Goal: Information Seeking & Learning: Check status

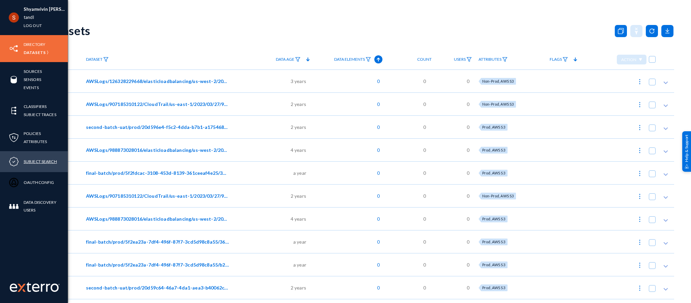
click at [41, 159] on link "Subject Search" at bounding box center [40, 161] width 33 height 8
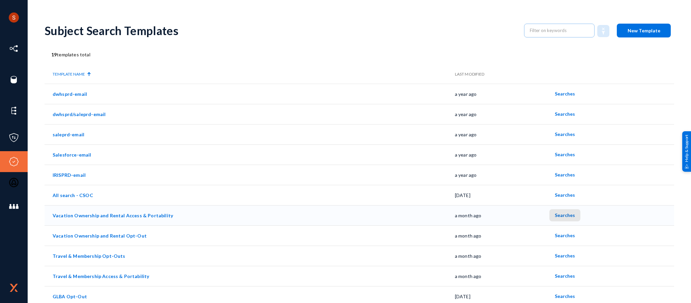
click at [567, 218] on button "Searches" at bounding box center [564, 215] width 31 height 12
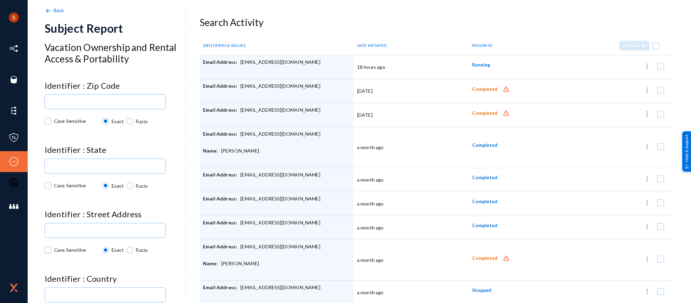
click at [477, 61] on button "Running" at bounding box center [481, 65] width 29 height 12
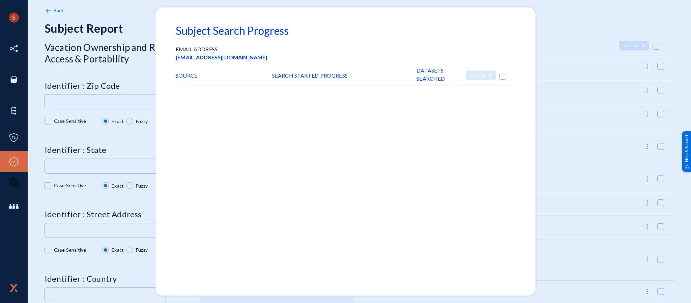
click at [542, 54] on div at bounding box center [345, 151] width 691 height 303
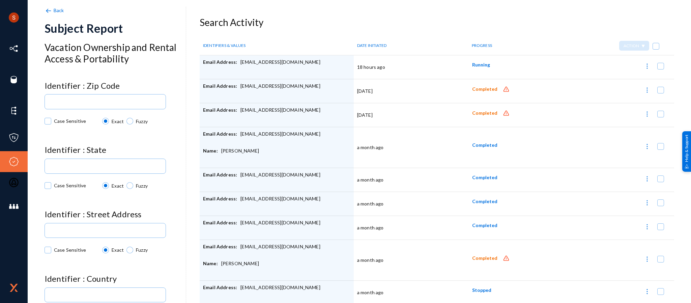
click at [48, 7] on img at bounding box center [47, 10] width 7 height 7
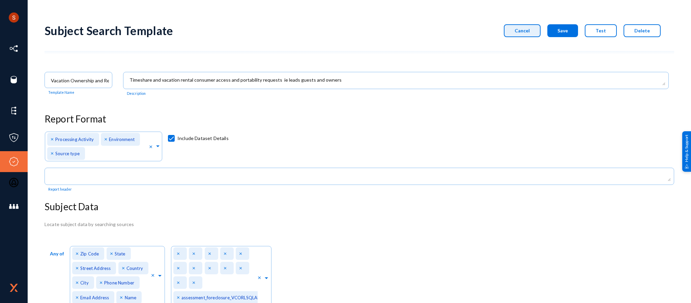
click at [526, 32] on span "Cancel" at bounding box center [521, 31] width 15 height 6
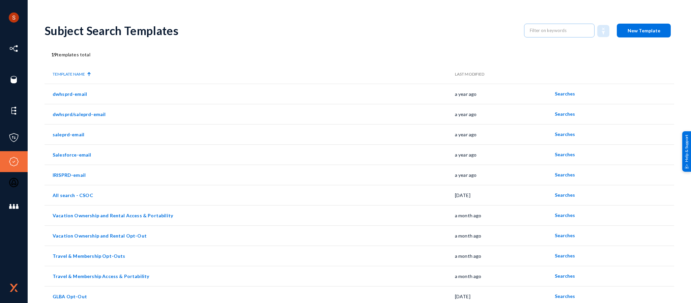
click at [636, 30] on span "New Template" at bounding box center [643, 31] width 33 height 6
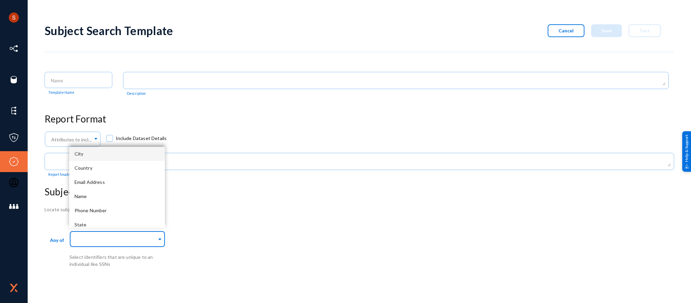
click at [141, 240] on input "text" at bounding box center [116, 240] width 82 height 6
click at [109, 161] on div "Country" at bounding box center [117, 168] width 96 height 14
click at [124, 239] on input "text" at bounding box center [127, 241] width 47 height 6
click at [126, 200] on div "Phone Number" at bounding box center [117, 196] width 96 height 14
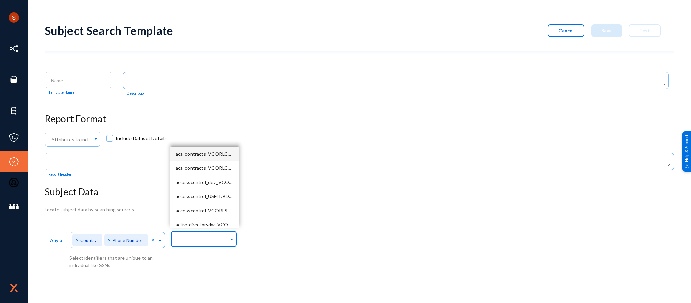
click at [206, 244] on div at bounding box center [202, 239] width 53 height 11
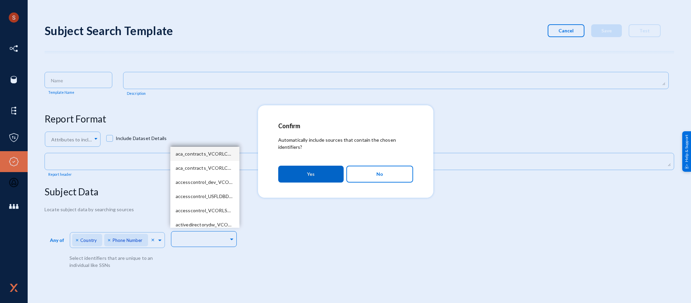
click at [381, 168] on span "No" at bounding box center [379, 173] width 7 height 11
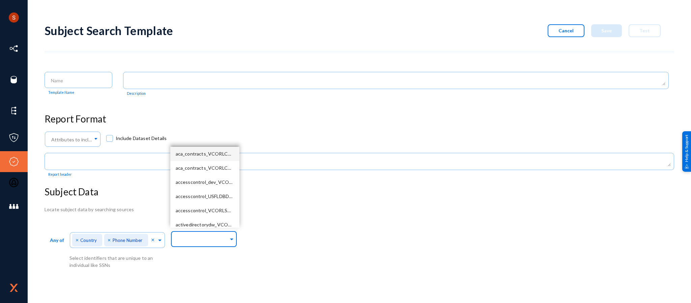
click at [173, 241] on div "Search In..." at bounding box center [204, 238] width 66 height 18
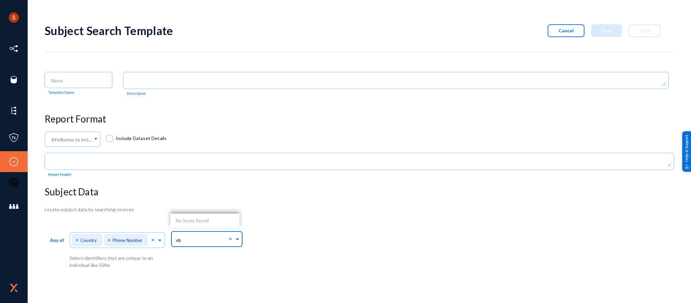
type input "v"
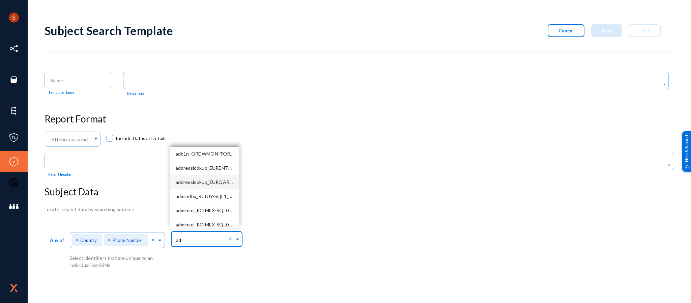
type input "a"
click at [213, 181] on span "accesscontrol_dev_VCORLSQLAPPNP02_56210" at bounding box center [229, 182] width 106 height 6
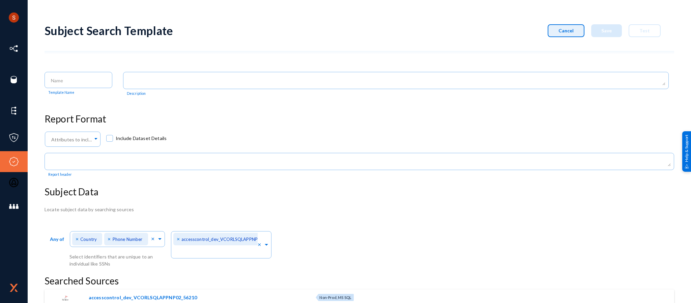
click at [577, 29] on button "Cancel" at bounding box center [565, 30] width 37 height 13
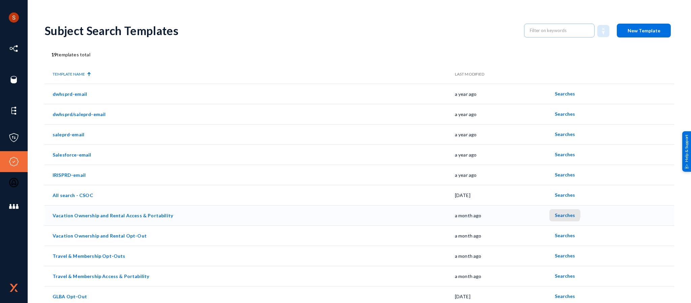
click at [555, 213] on span "Searches" at bounding box center [564, 215] width 20 height 6
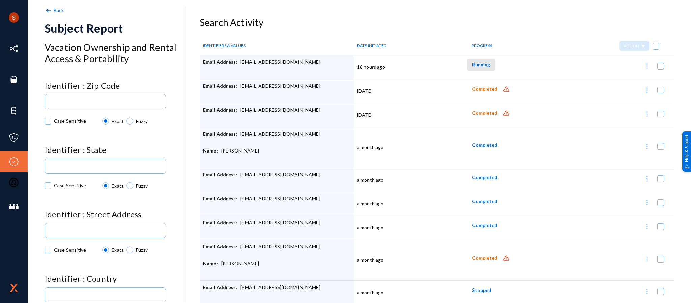
click at [487, 66] on button "Running" at bounding box center [481, 65] width 29 height 12
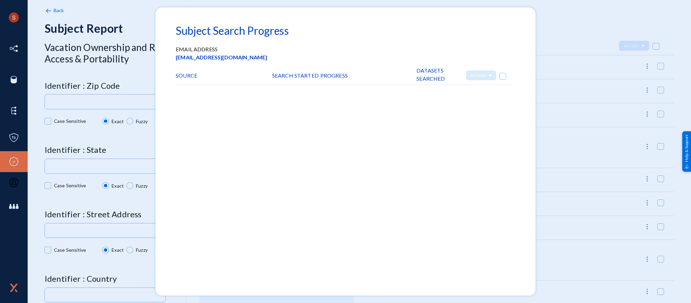
scroll to position [3, 0]
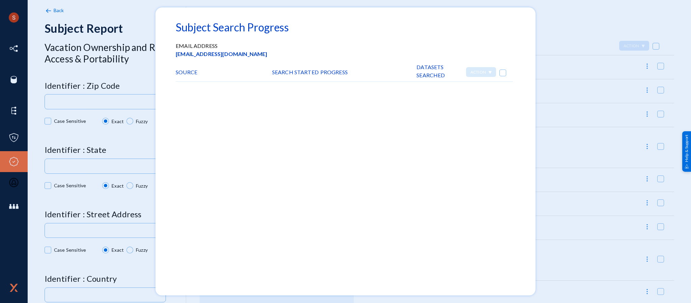
click at [550, 28] on div at bounding box center [345, 151] width 691 height 303
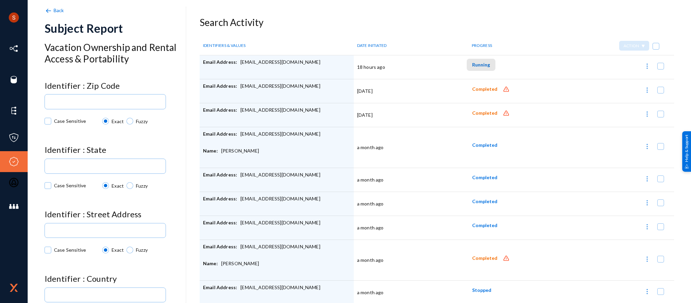
click at [476, 65] on span "Running" at bounding box center [481, 65] width 18 height 6
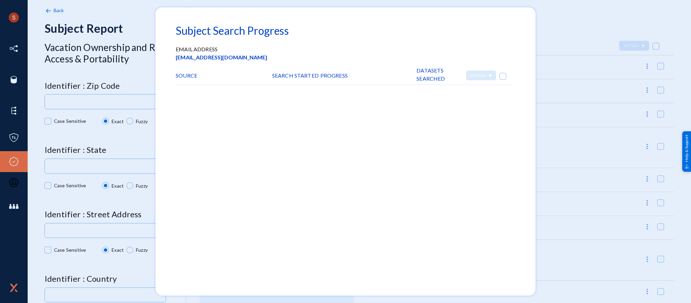
click at [591, 31] on div at bounding box center [345, 151] width 691 height 303
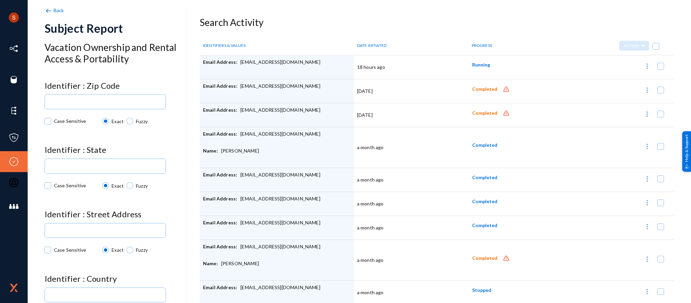
drag, startPoint x: 355, startPoint y: 67, endPoint x: 385, endPoint y: 67, distance: 30.0
click at [385, 67] on td "18 hours ago" at bounding box center [409, 67] width 110 height 24
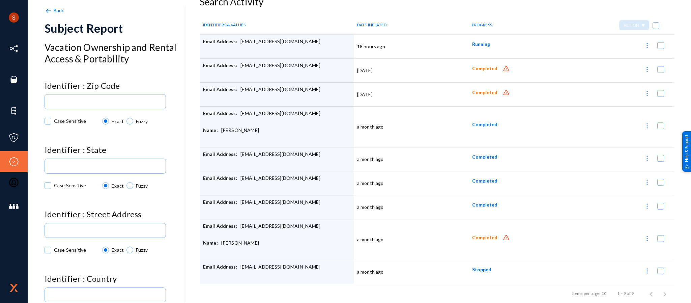
scroll to position [0, 0]
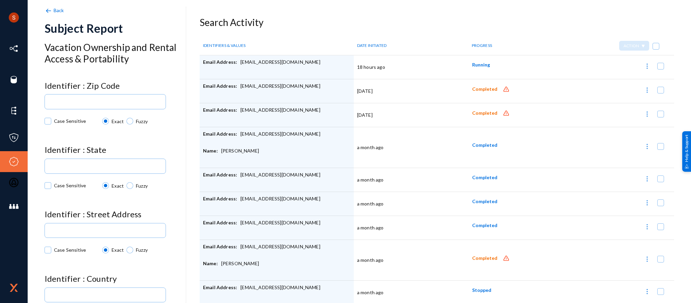
drag, startPoint x: 238, startPoint y: 62, endPoint x: 293, endPoint y: 61, distance: 54.6
click at [293, 61] on div "Email Address: [EMAIL_ADDRESS][DOMAIN_NAME]" at bounding box center [276, 67] width 147 height 17
click at [474, 65] on span "Running" at bounding box center [481, 65] width 18 height 6
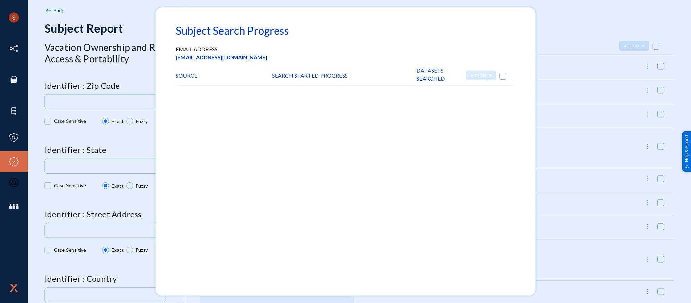
click at [552, 58] on div at bounding box center [345, 151] width 691 height 303
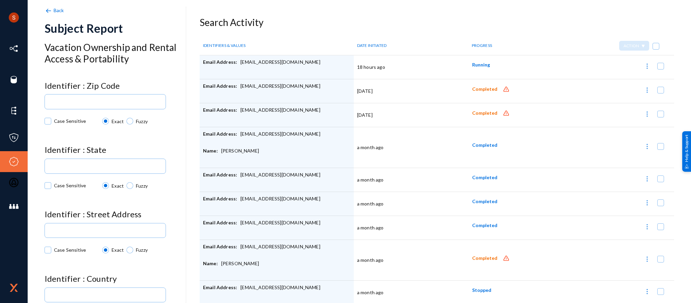
drag, startPoint x: 287, startPoint y: 62, endPoint x: 238, endPoint y: 61, distance: 49.6
click at [238, 61] on div "Email Address: [EMAIL_ADDRESS][DOMAIN_NAME]" at bounding box center [276, 67] width 147 height 17
copy div "[EMAIL_ADDRESS][DOMAIN_NAME]"
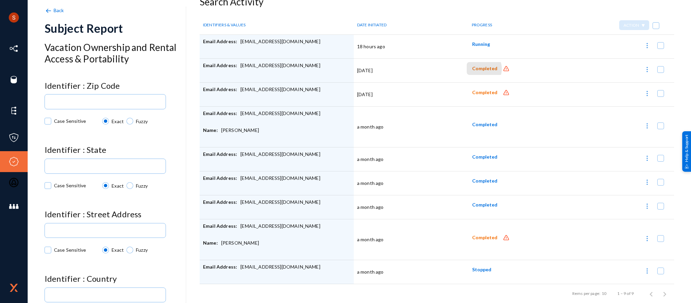
click at [477, 66] on span "Completed" at bounding box center [484, 69] width 25 height 6
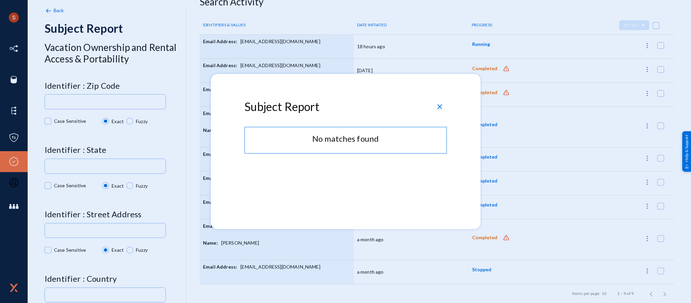
click at [498, 71] on div at bounding box center [345, 151] width 691 height 303
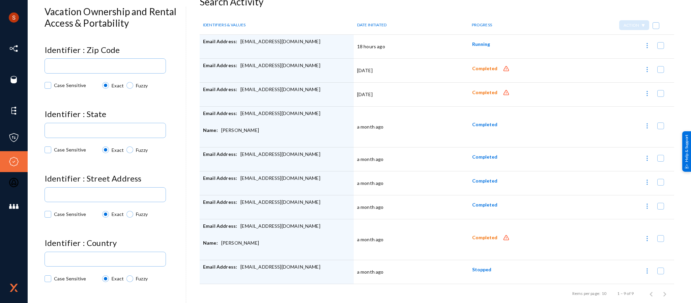
scroll to position [0, 0]
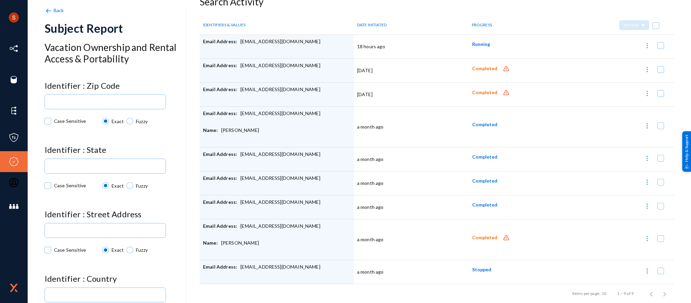
click at [51, 7] on img at bounding box center [47, 10] width 7 height 7
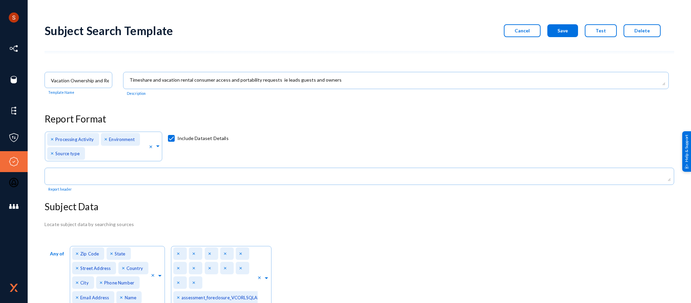
scroll to position [100, 0]
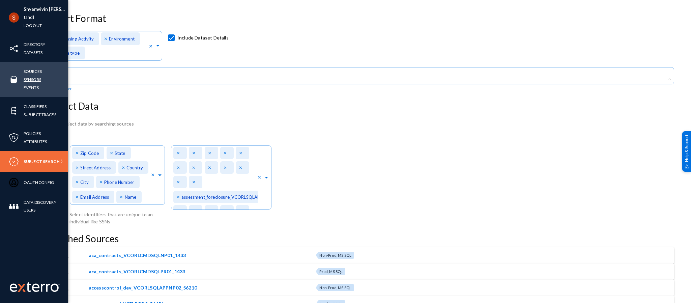
click at [36, 78] on link "Sensors" at bounding box center [33, 80] width 18 height 8
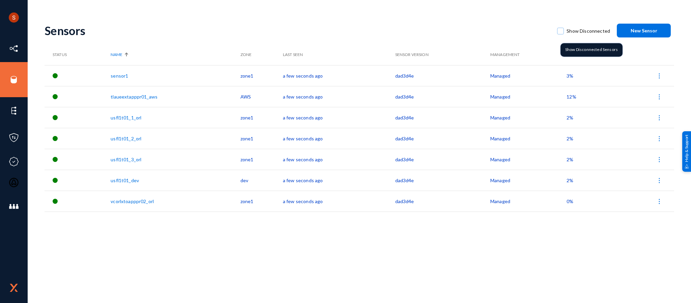
click at [563, 32] on span at bounding box center [560, 31] width 7 height 7
click at [561, 34] on input "Show Disconnected" at bounding box center [560, 34] width 1 height 1
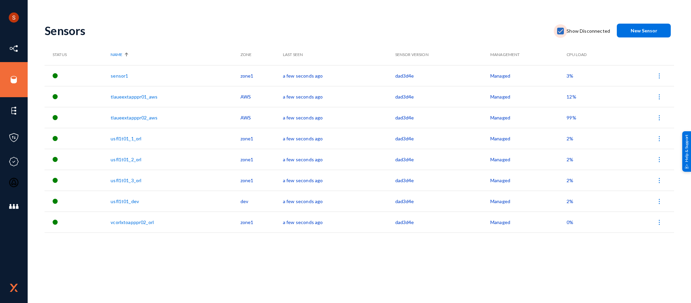
click at [560, 30] on span at bounding box center [560, 31] width 7 height 7
click at [560, 34] on input "Show Disconnected" at bounding box center [560, 34] width 1 height 1
checkbox input "false"
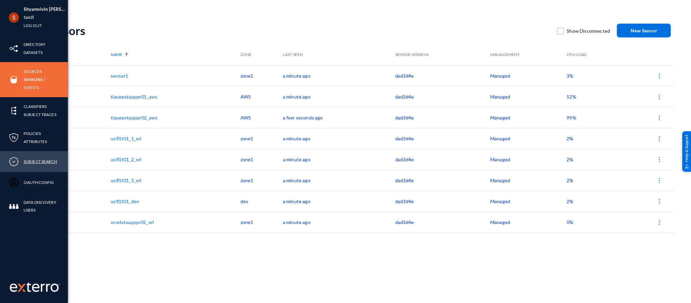
click at [49, 161] on link "Subject Search" at bounding box center [40, 161] width 33 height 8
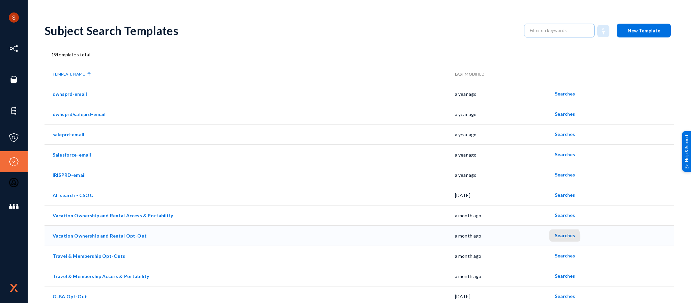
click at [559, 237] on span "Searches" at bounding box center [564, 235] width 20 height 6
